Goal: Information Seeking & Learning: Learn about a topic

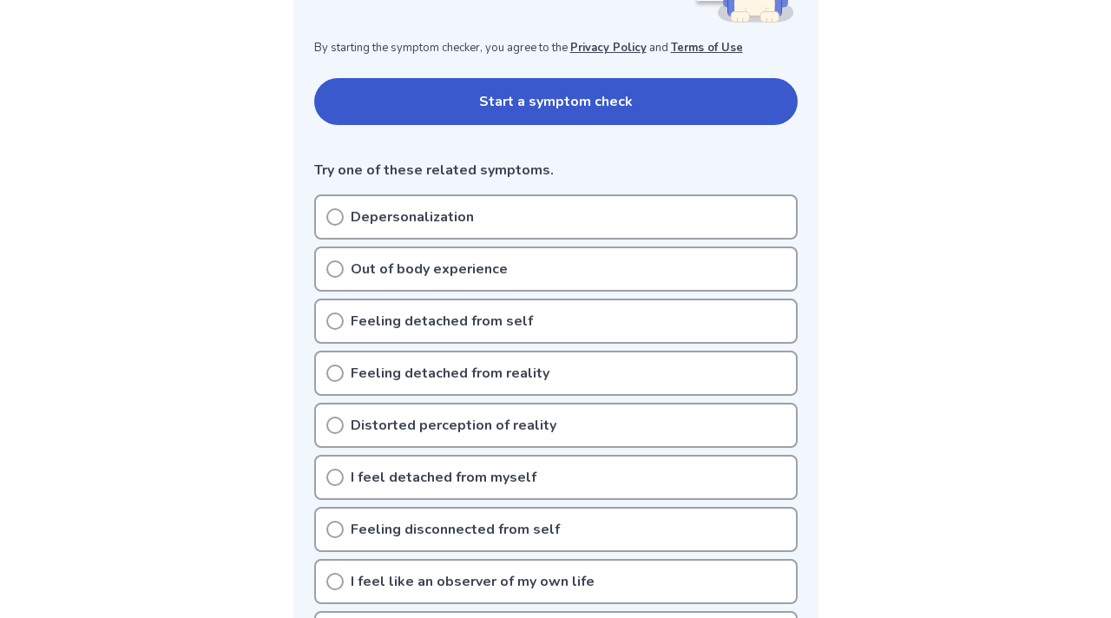
scroll to position [336, 0]
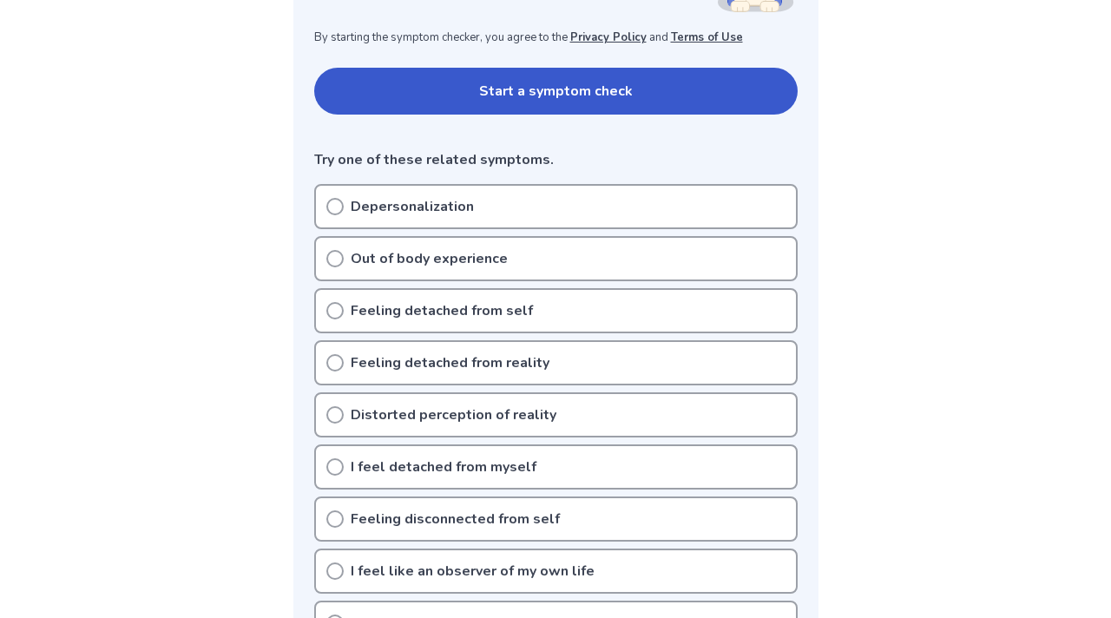
click at [472, 108] on button "Start a symptom check" at bounding box center [556, 91] width 484 height 47
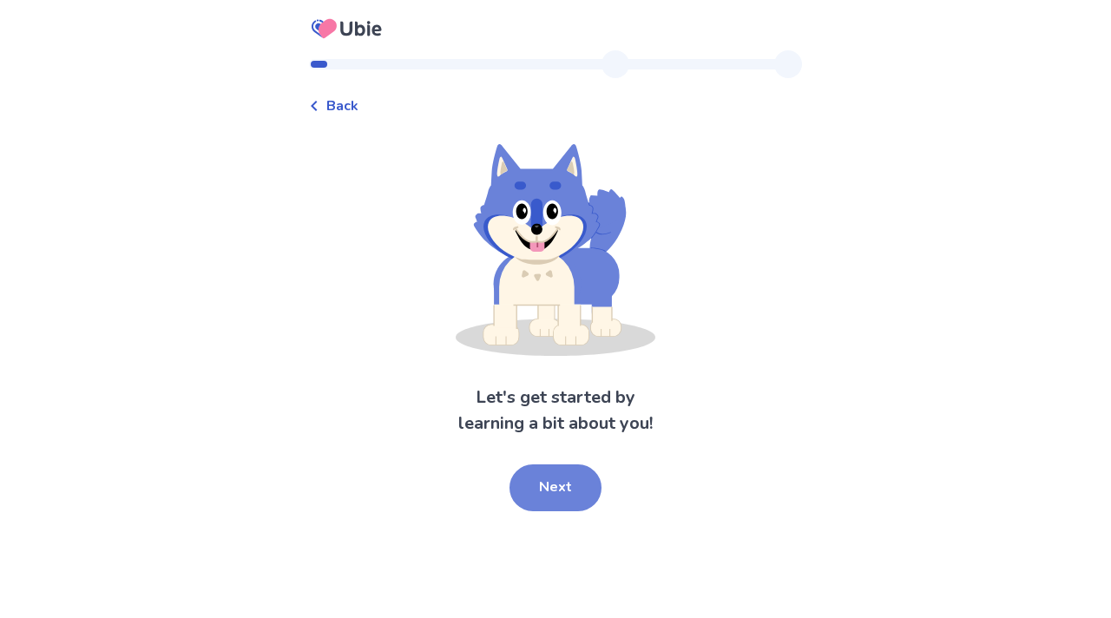
click at [566, 491] on button "Next" at bounding box center [556, 488] width 92 height 47
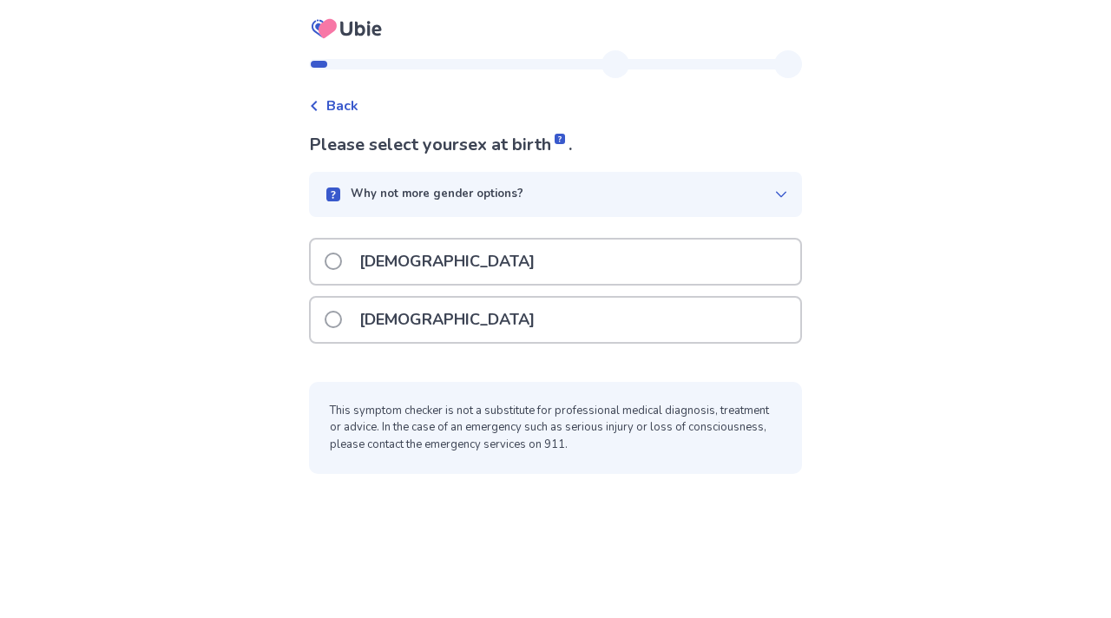
click at [508, 267] on div "Male" at bounding box center [556, 262] width 490 height 44
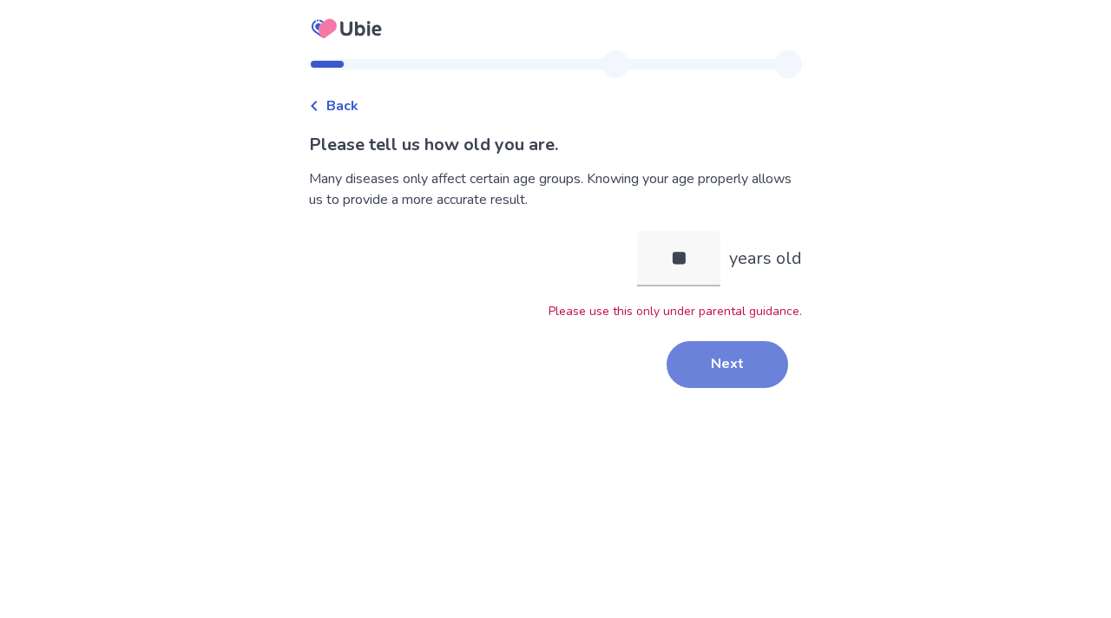
type input "**"
click at [739, 362] on button "Next" at bounding box center [728, 364] width 122 height 47
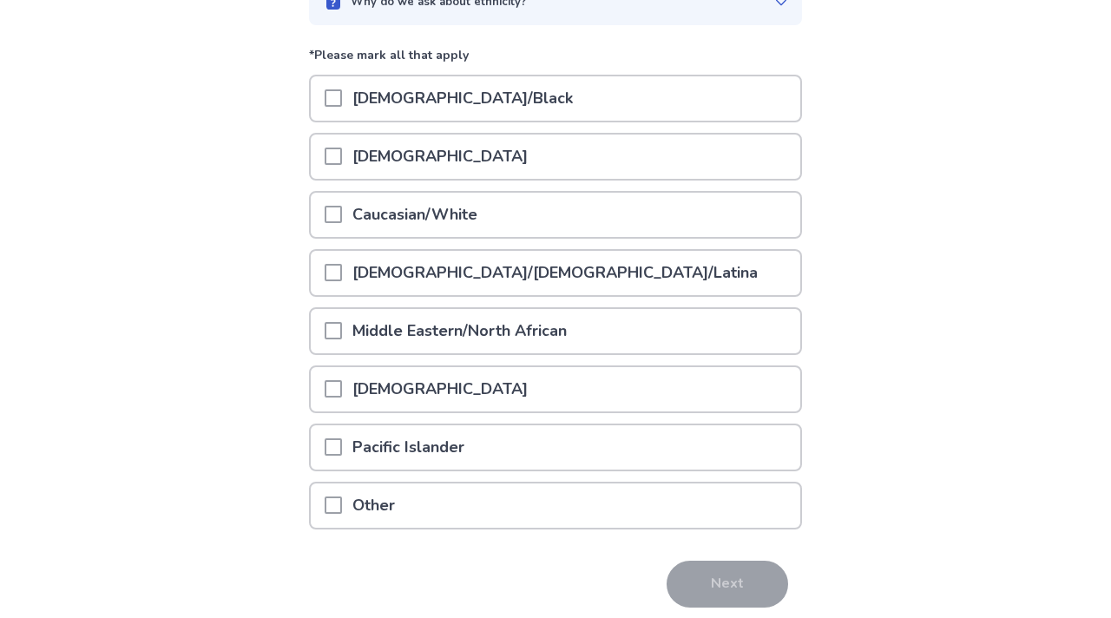
scroll to position [199, 0]
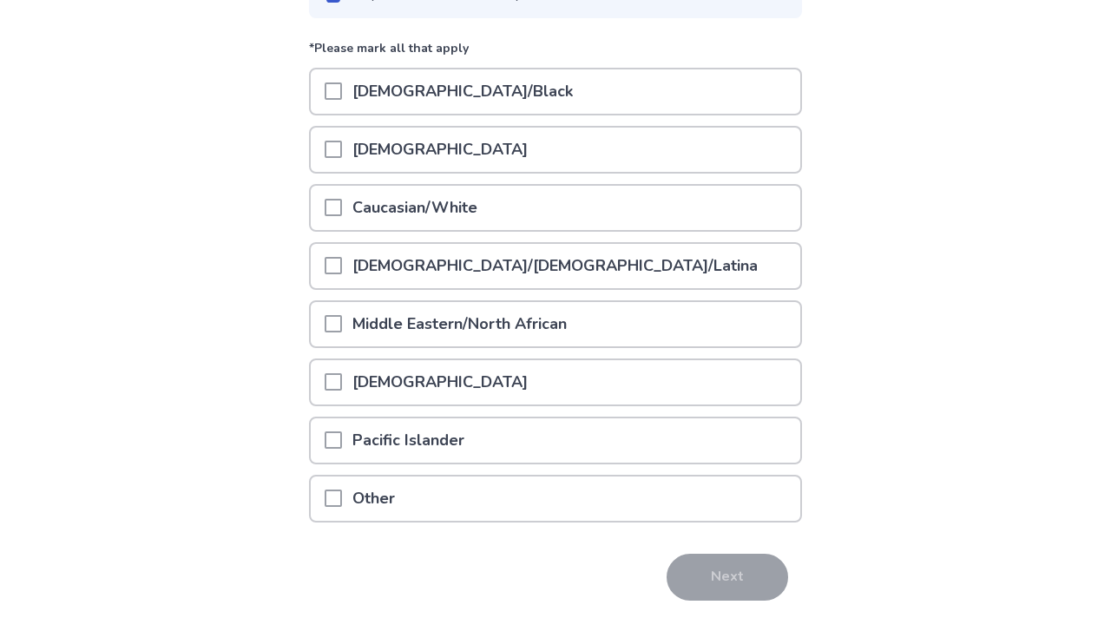
click at [342, 323] on span at bounding box center [333, 323] width 17 height 17
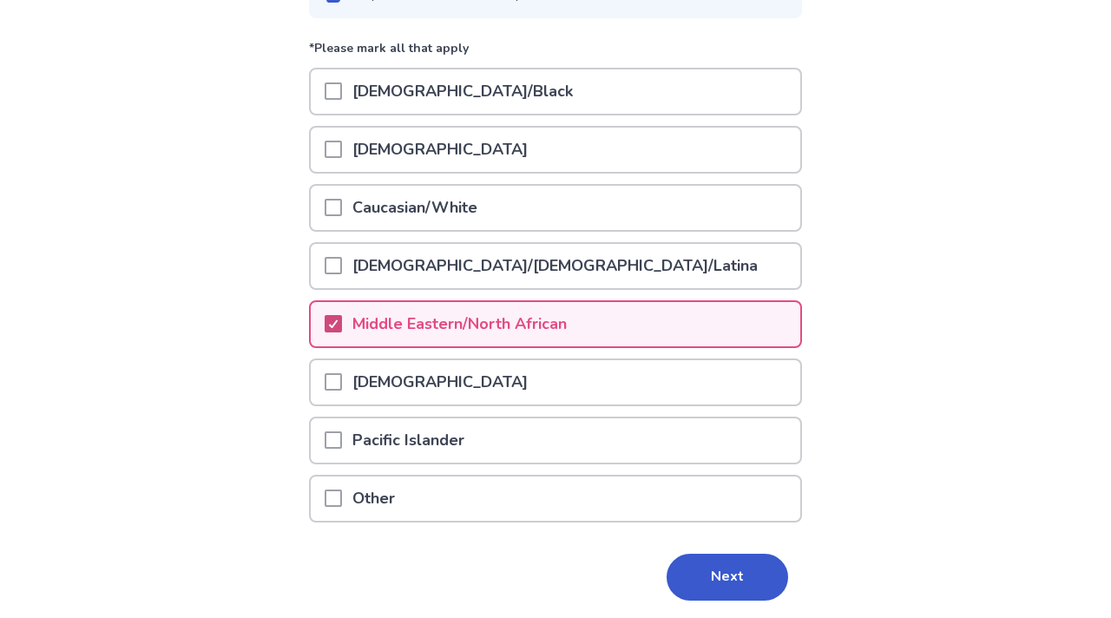
click at [342, 325] on span at bounding box center [333, 323] width 17 height 17
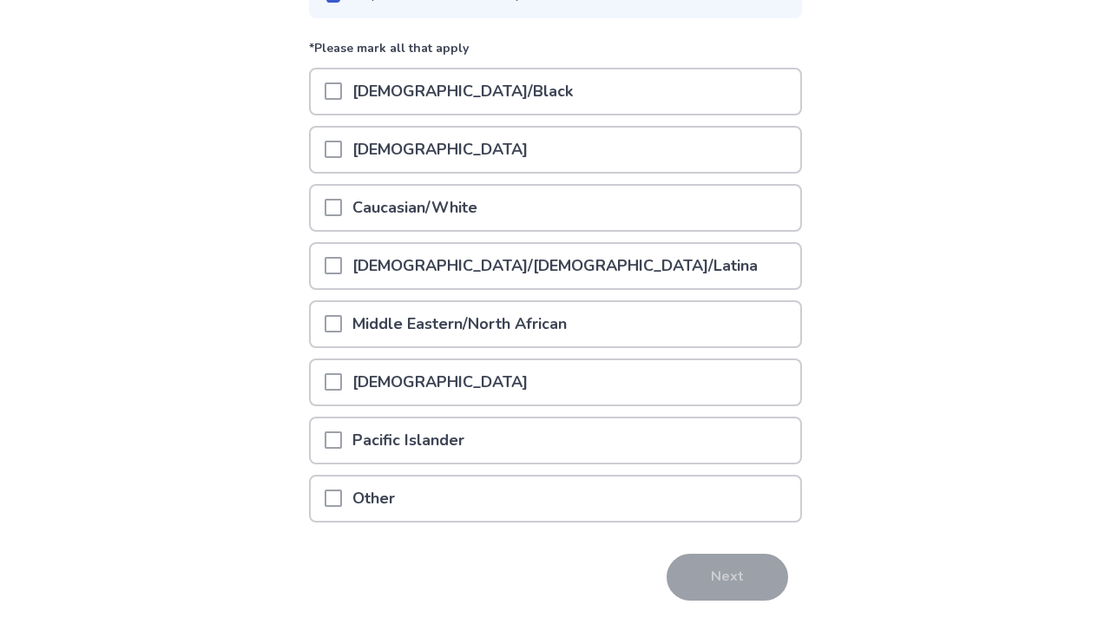
click at [342, 209] on span at bounding box center [333, 207] width 17 height 17
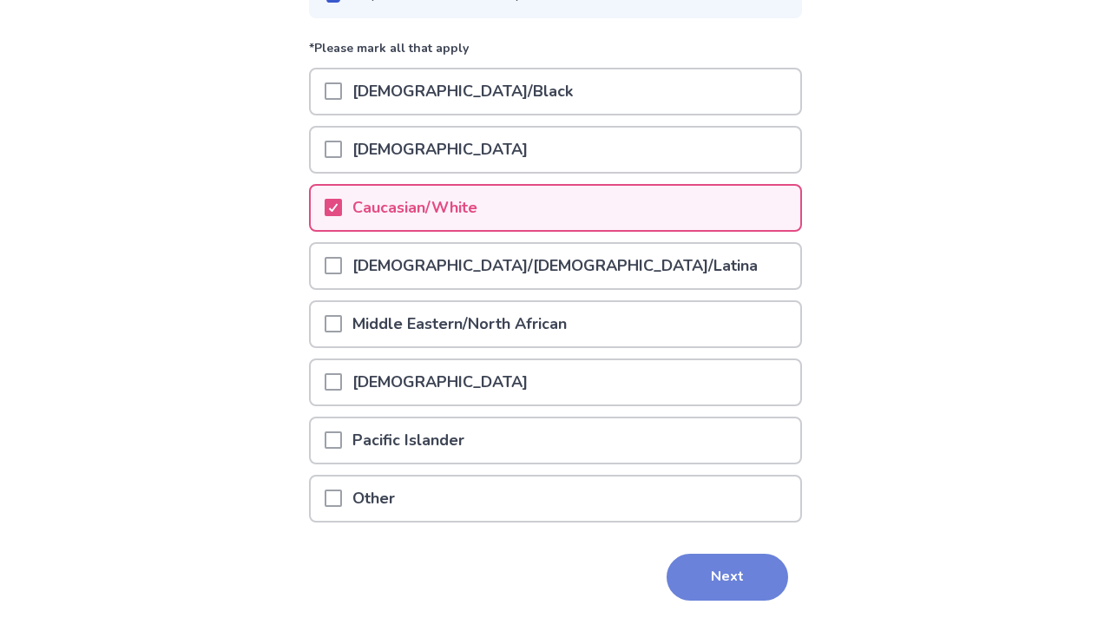
click at [706, 570] on button "Next" at bounding box center [728, 577] width 122 height 47
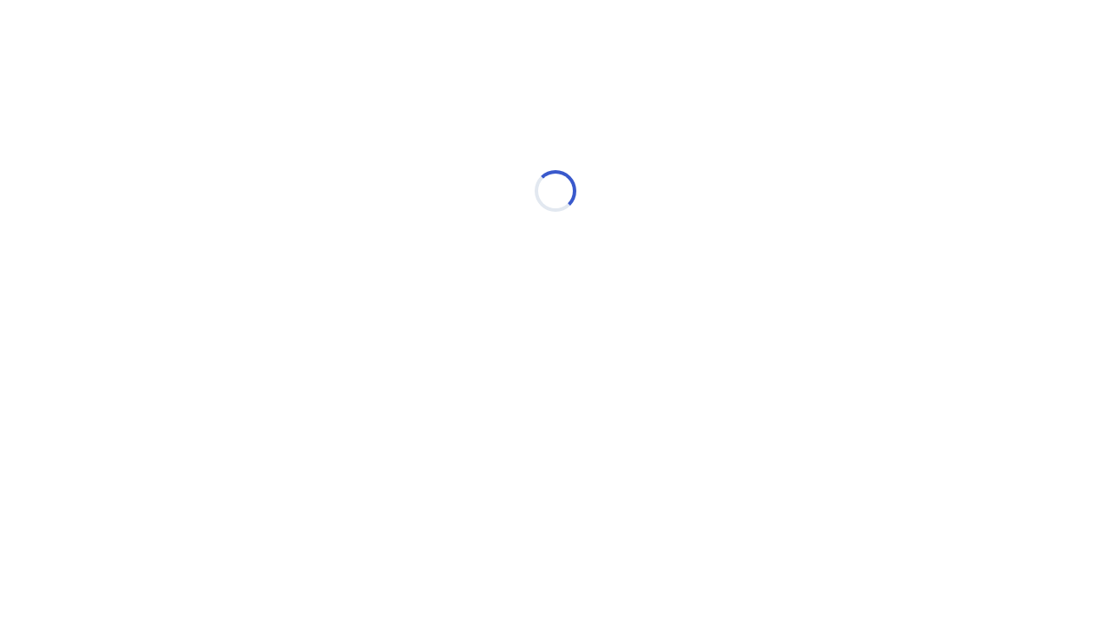
scroll to position [0, 0]
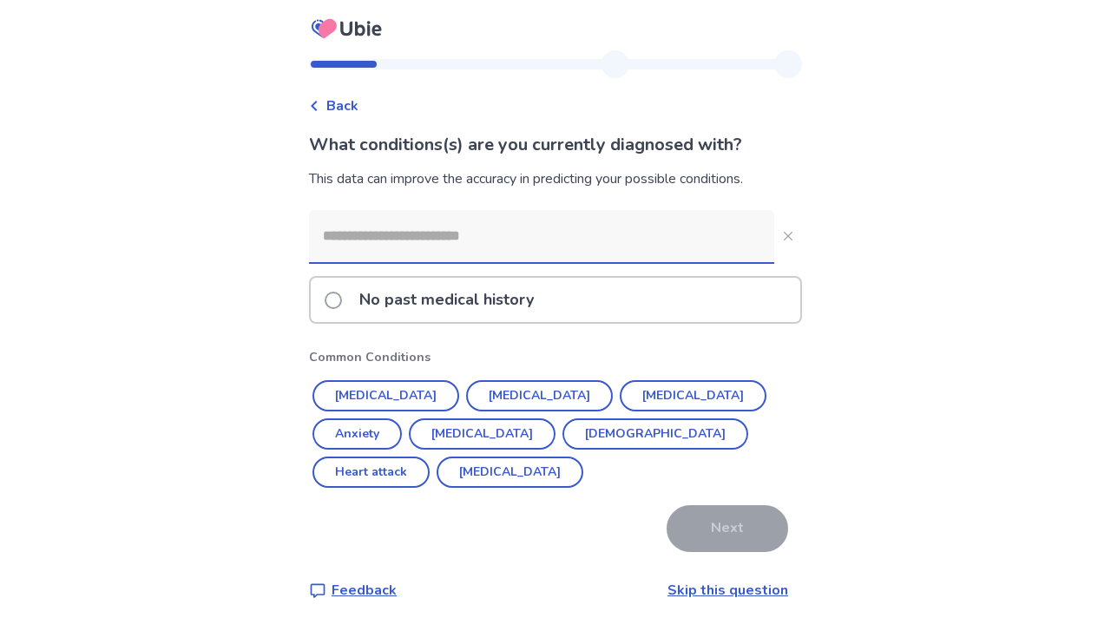
click at [404, 302] on p "No past medical history" at bounding box center [446, 300] width 195 height 44
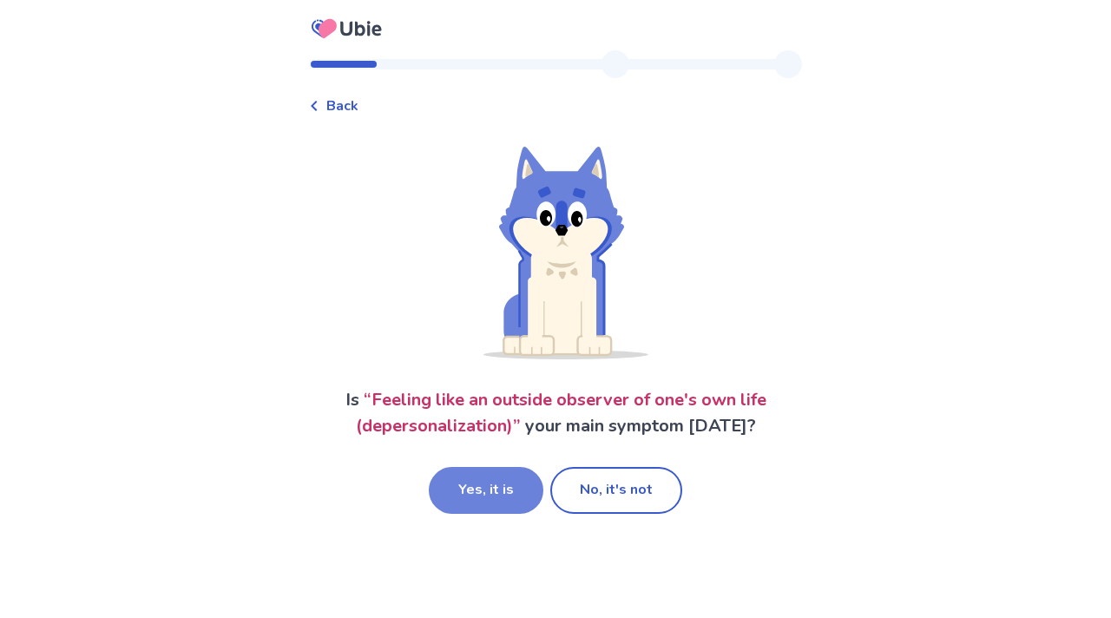
click at [516, 491] on button "Yes, it is" at bounding box center [486, 490] width 115 height 47
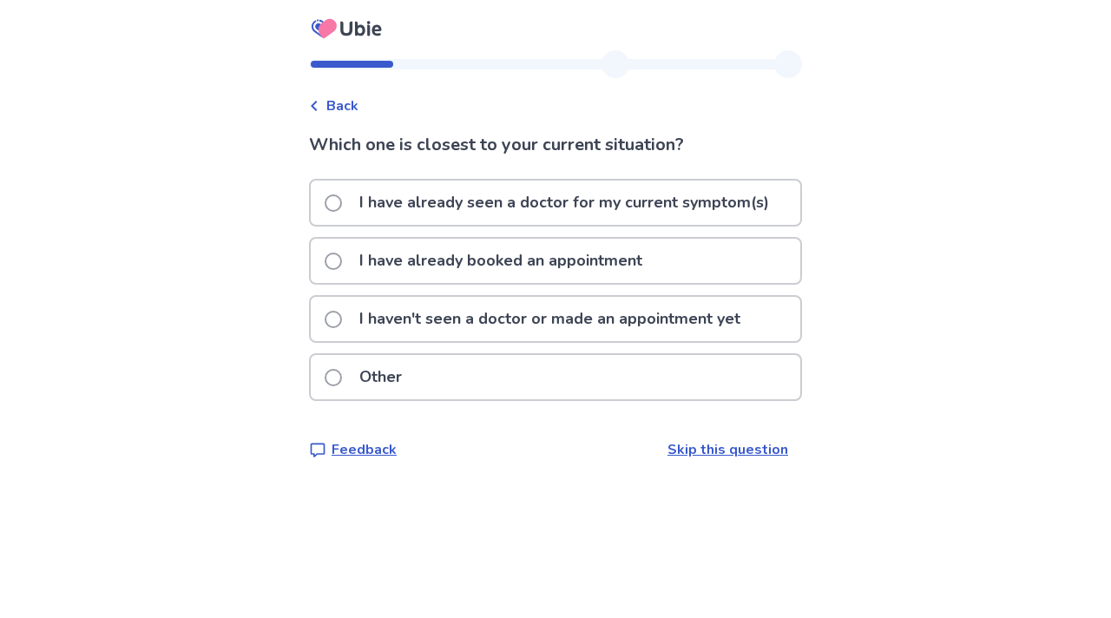
click at [494, 321] on p "I haven't seen a doctor or made an appointment yet" at bounding box center [550, 319] width 402 height 44
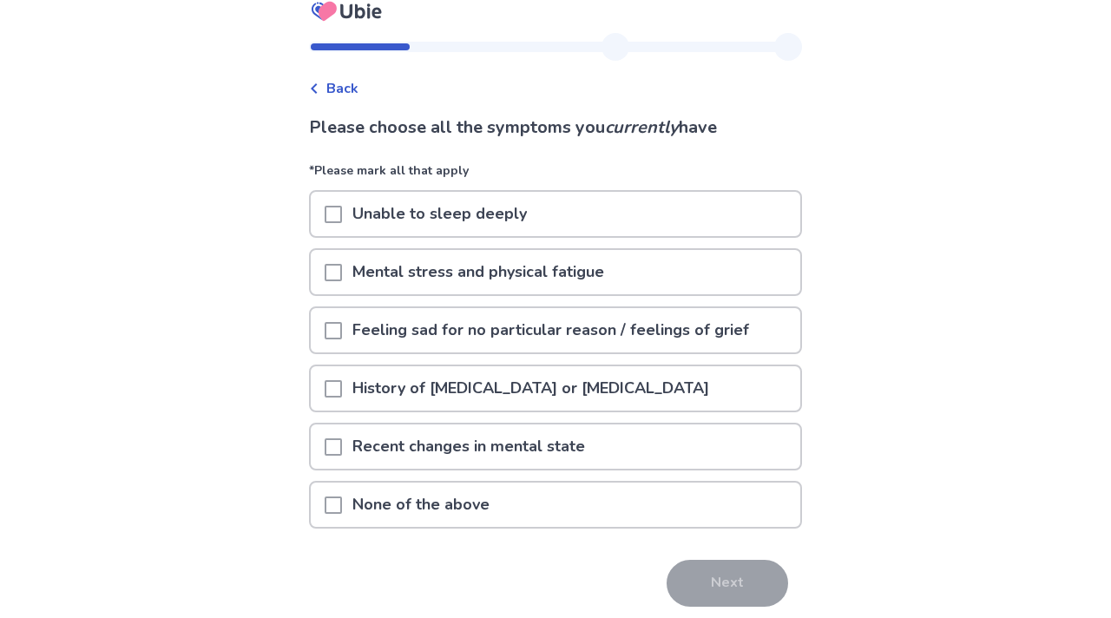
scroll to position [29, 0]
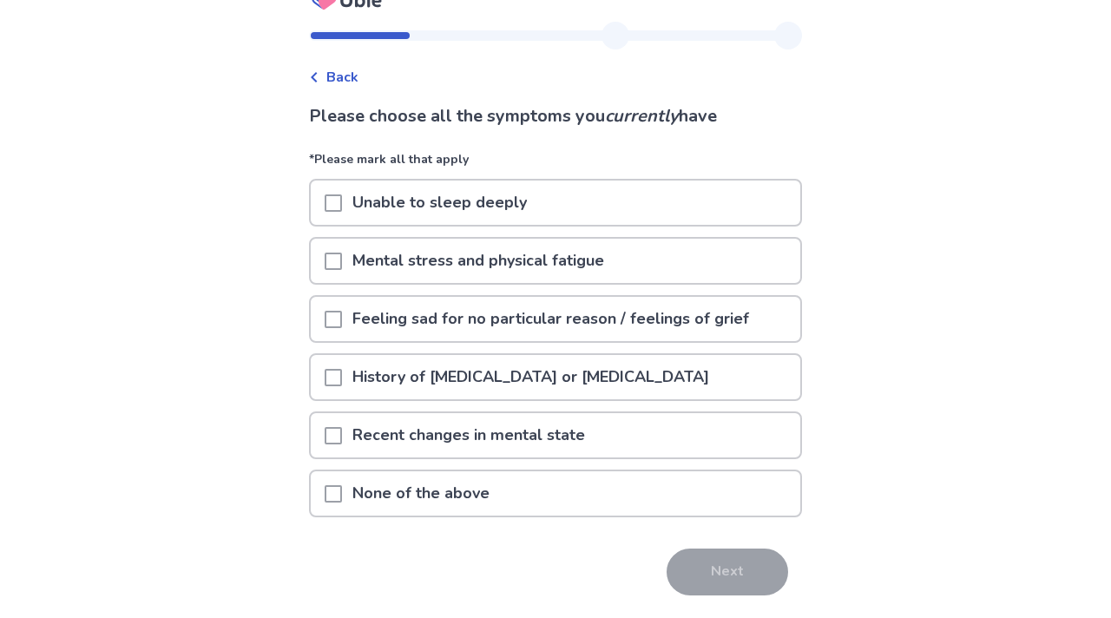
click at [342, 315] on span at bounding box center [333, 319] width 17 height 17
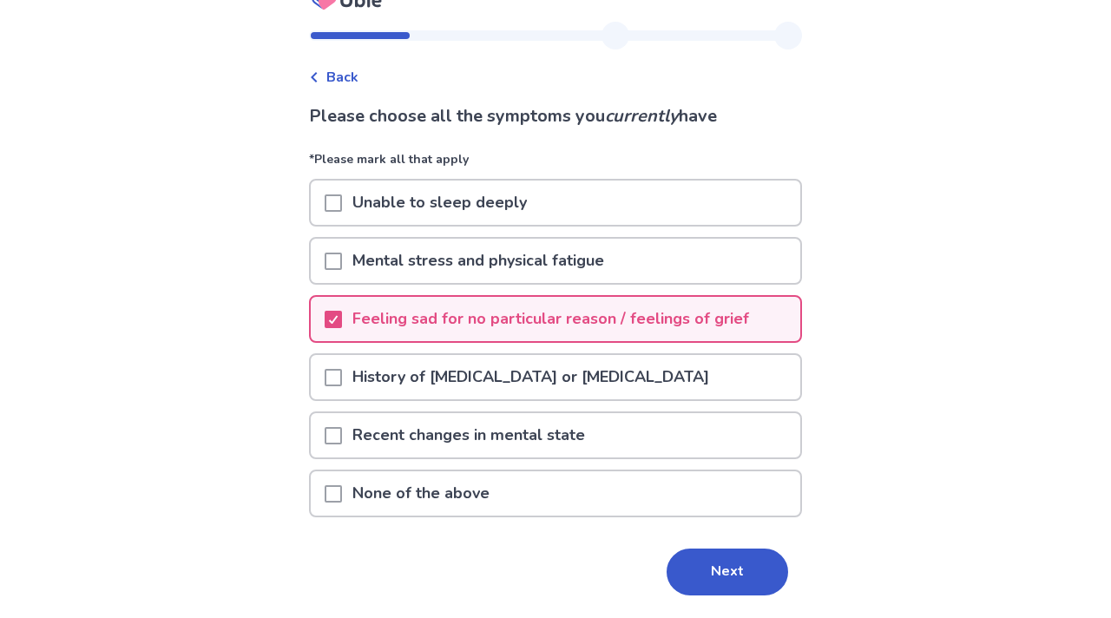
click at [342, 379] on span at bounding box center [333, 377] width 17 height 17
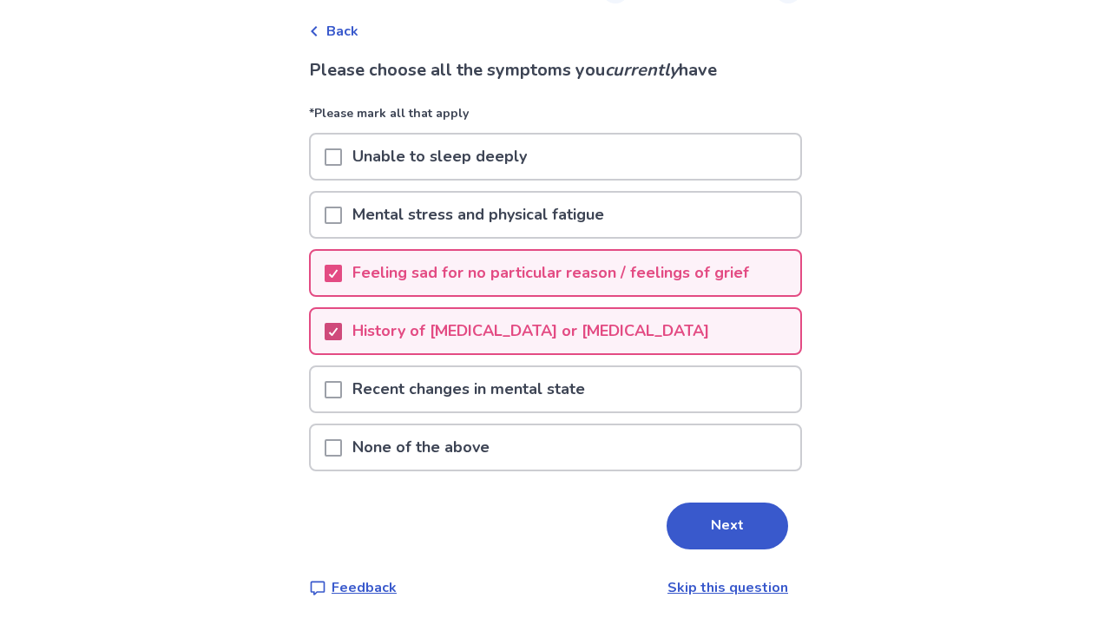
scroll to position [82, 0]
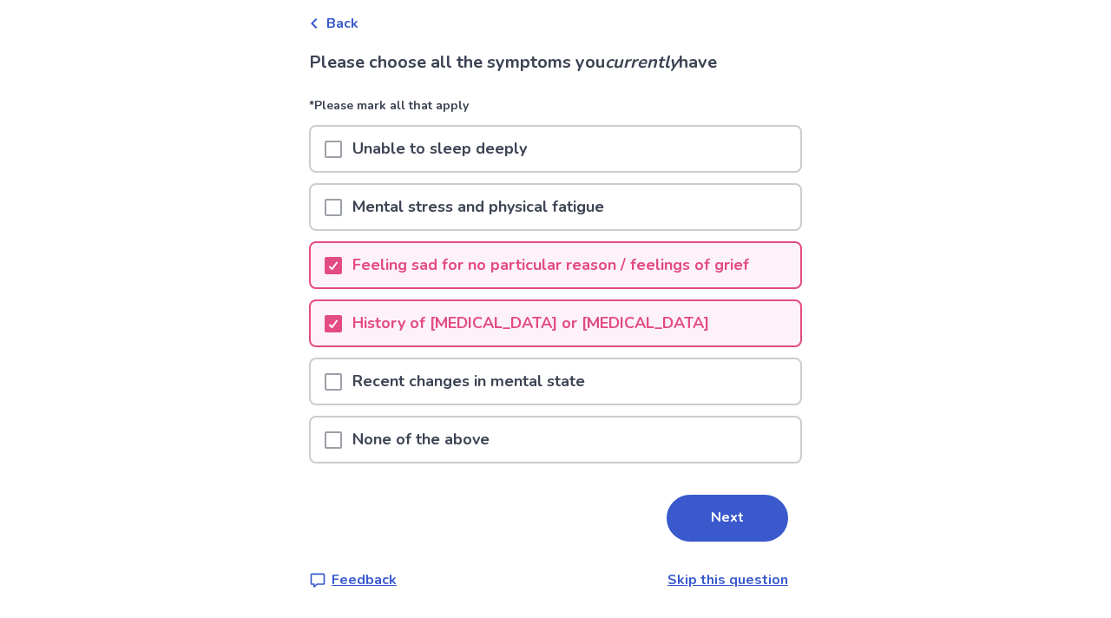
click at [342, 380] on span at bounding box center [333, 381] width 17 height 17
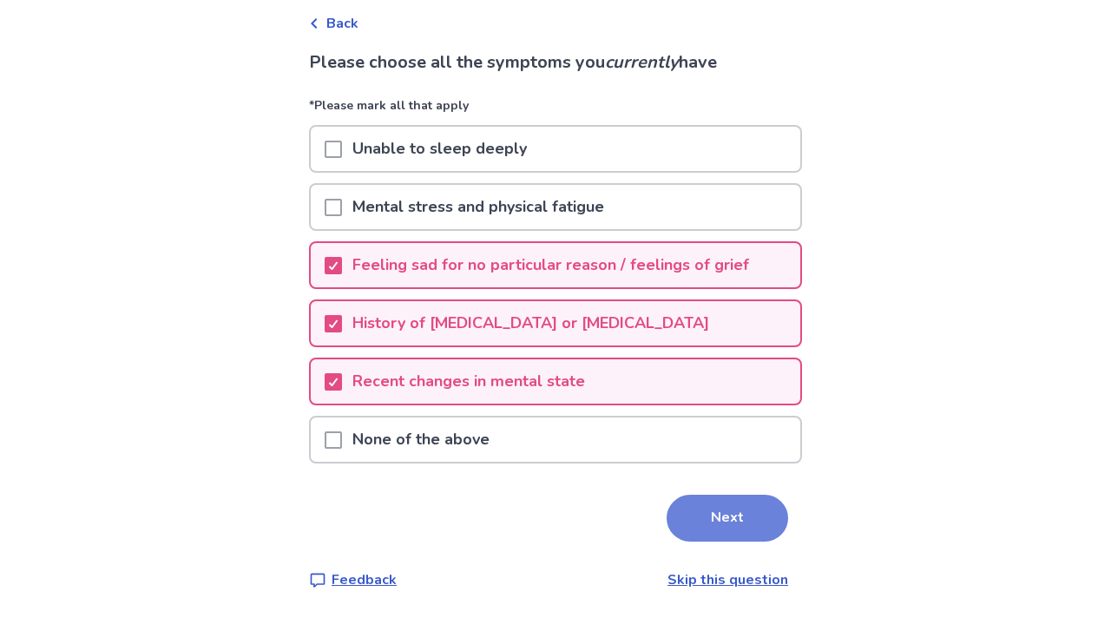
click at [729, 515] on button "Next" at bounding box center [728, 518] width 122 height 47
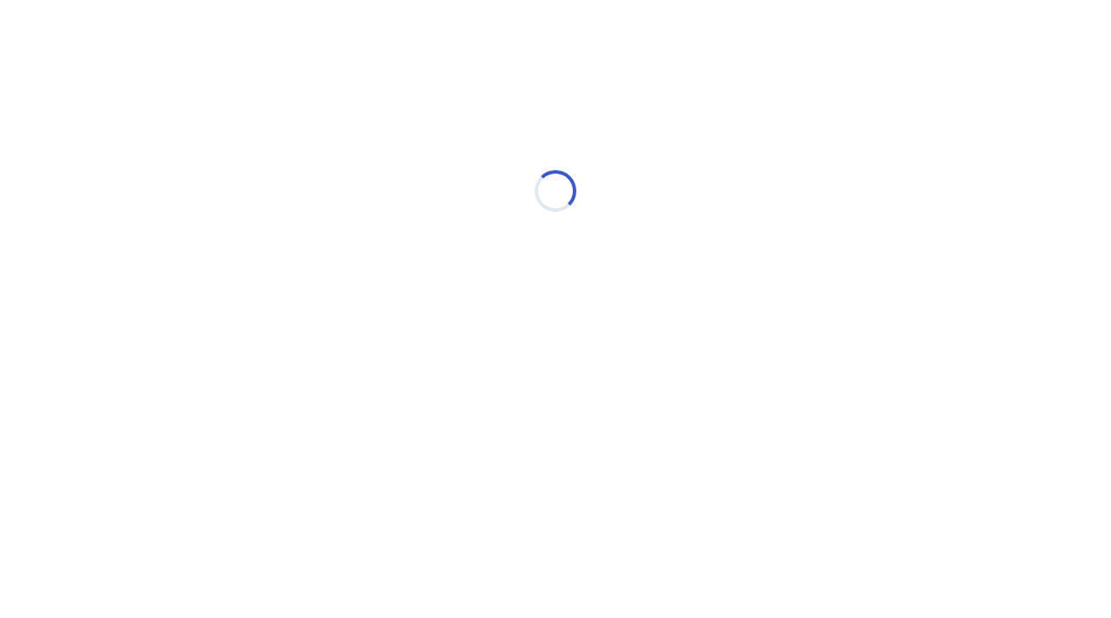
scroll to position [0, 0]
